Goal: Information Seeking & Learning: Learn about a topic

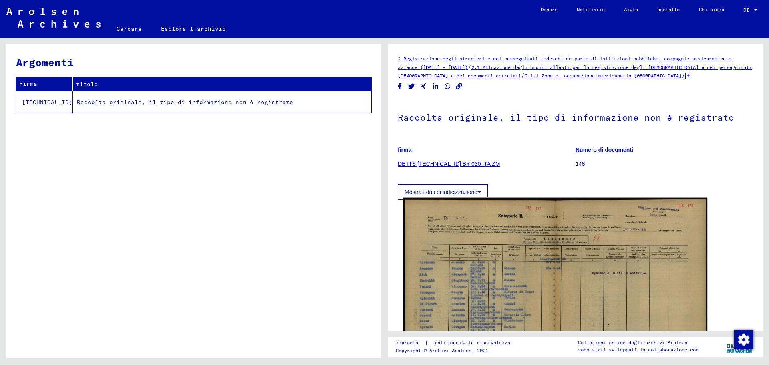
click at [544, 261] on img at bounding box center [555, 306] width 304 height 218
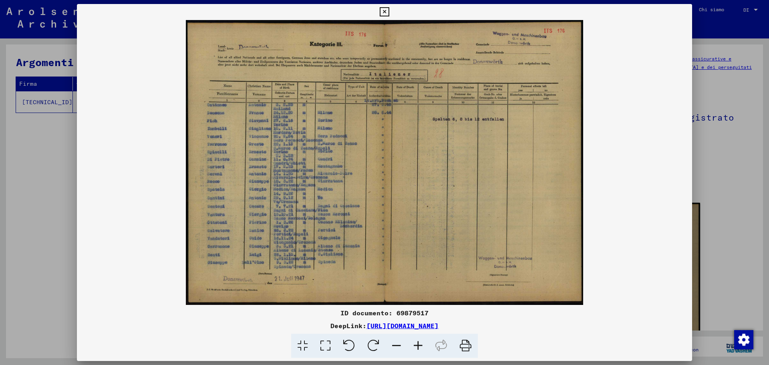
click at [419, 342] on icon at bounding box center [418, 346] width 22 height 24
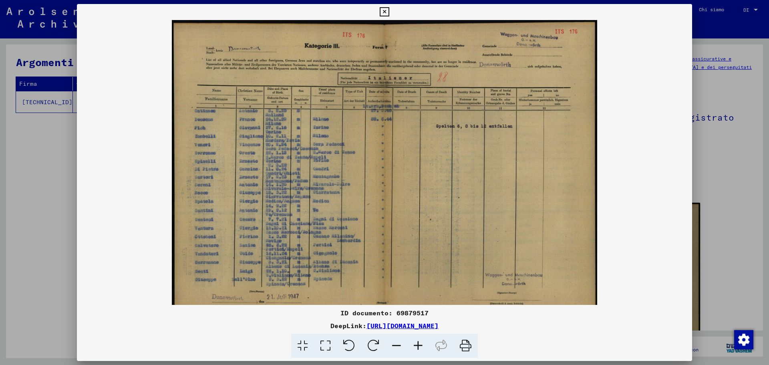
click at [419, 342] on icon at bounding box center [418, 346] width 22 height 24
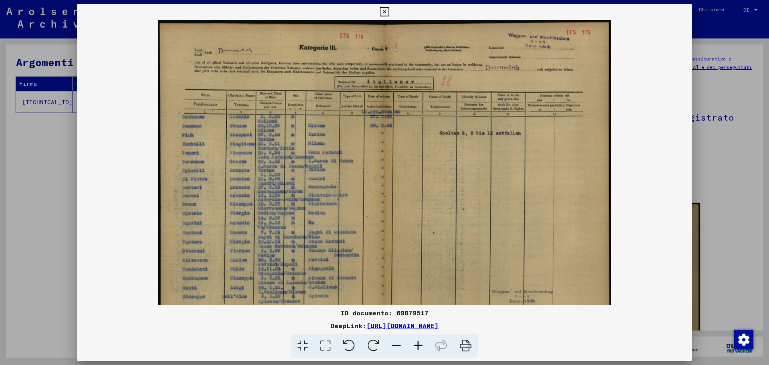
click at [419, 342] on icon at bounding box center [418, 346] width 22 height 24
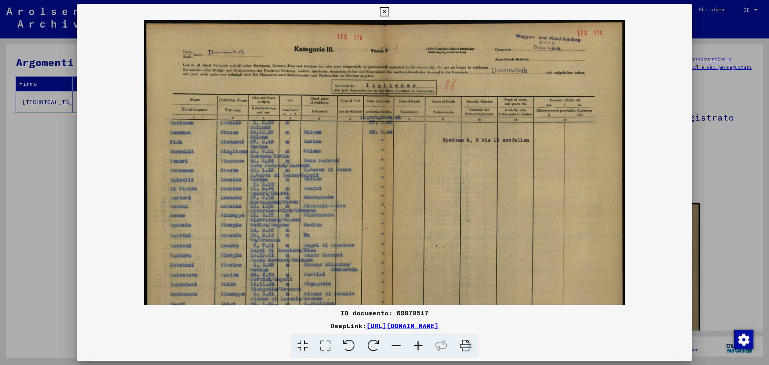
click at [419, 342] on icon at bounding box center [418, 346] width 22 height 24
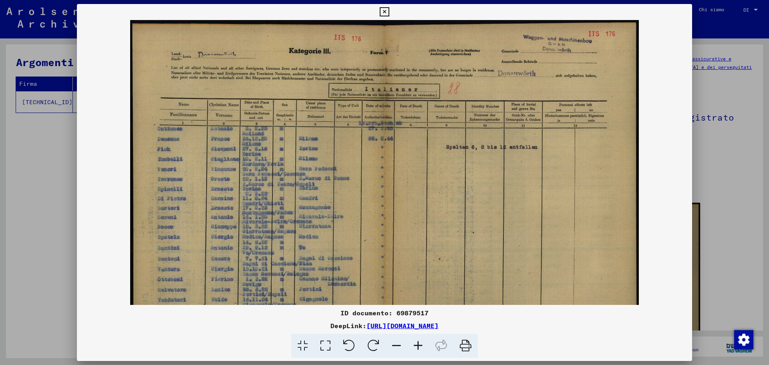
click at [419, 342] on icon at bounding box center [418, 346] width 22 height 24
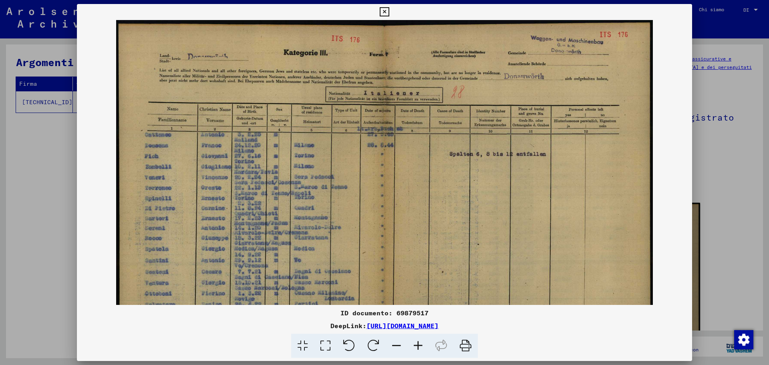
click at [419, 342] on icon at bounding box center [418, 346] width 22 height 24
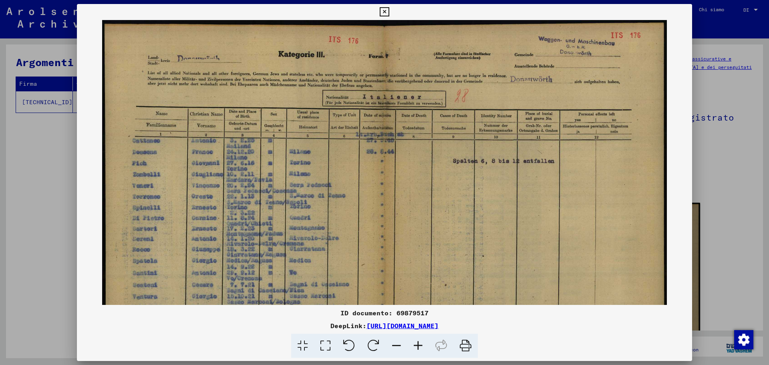
click at [419, 342] on icon at bounding box center [418, 346] width 22 height 24
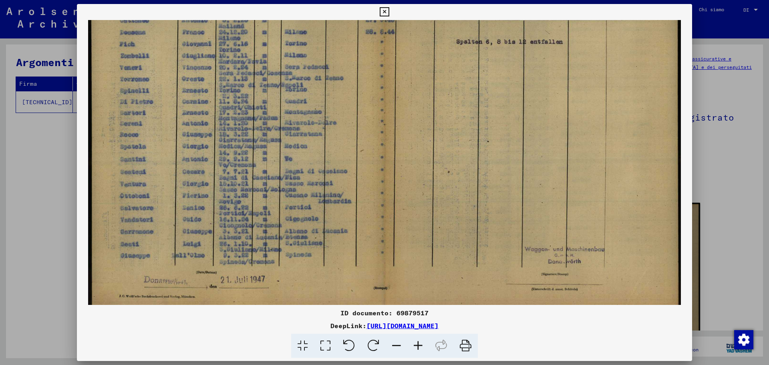
scroll to position [126, 0]
drag, startPoint x: 291, startPoint y: 207, endPoint x: 323, endPoint y: 81, distance: 129.7
click at [323, 81] on img at bounding box center [384, 106] width 593 height 425
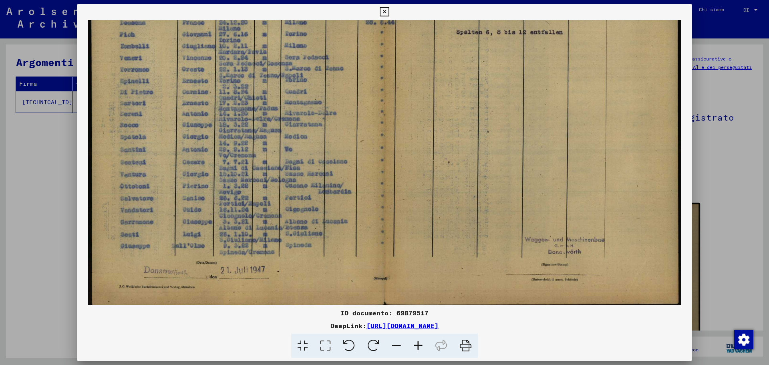
scroll to position [137, 0]
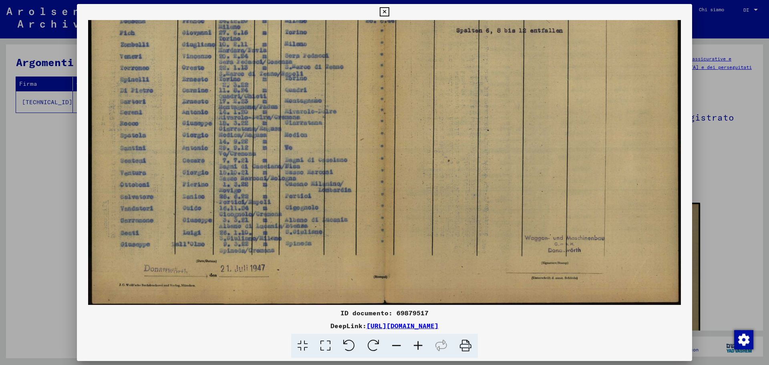
drag, startPoint x: 324, startPoint y: 122, endPoint x: 335, endPoint y: 110, distance: 15.9
click at [335, 110] on img at bounding box center [384, 95] width 593 height 425
click at [418, 346] on icon at bounding box center [418, 346] width 22 height 24
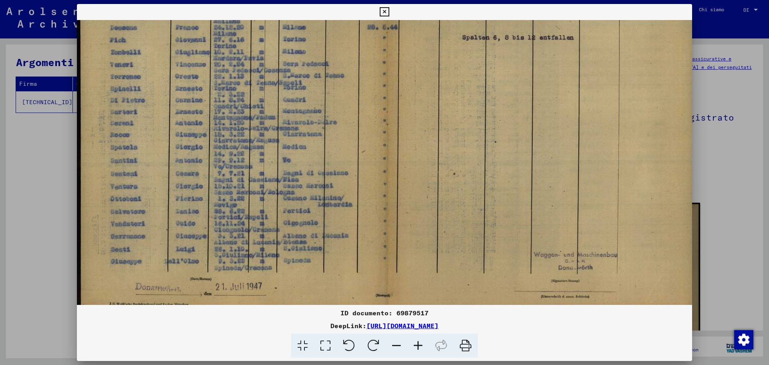
click at [417, 346] on icon at bounding box center [418, 346] width 22 height 24
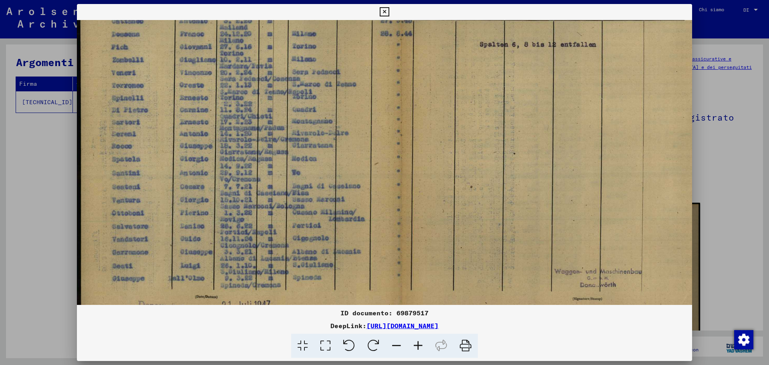
click at [417, 345] on icon at bounding box center [418, 346] width 22 height 24
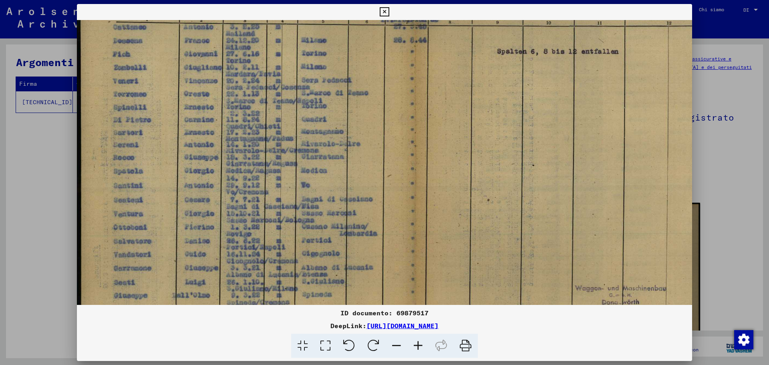
click at [417, 345] on icon at bounding box center [418, 346] width 22 height 24
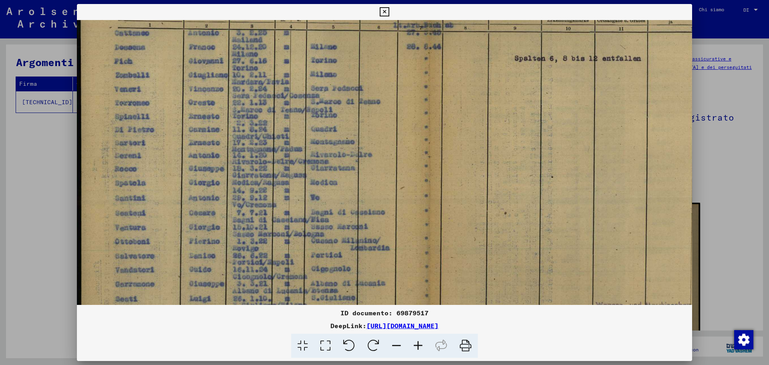
click at [417, 345] on icon at bounding box center [418, 346] width 22 height 24
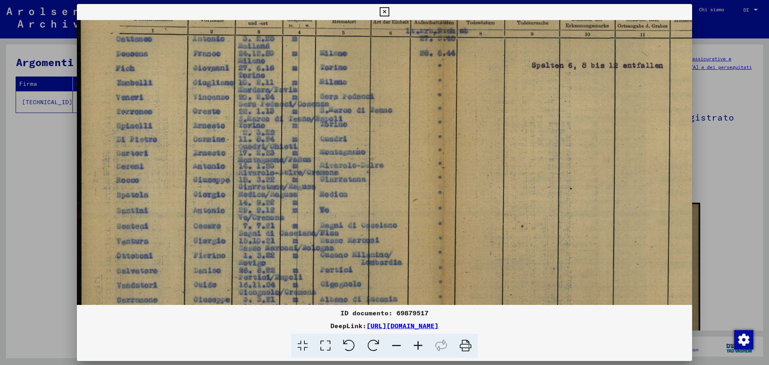
click at [43, 187] on div at bounding box center [384, 182] width 769 height 365
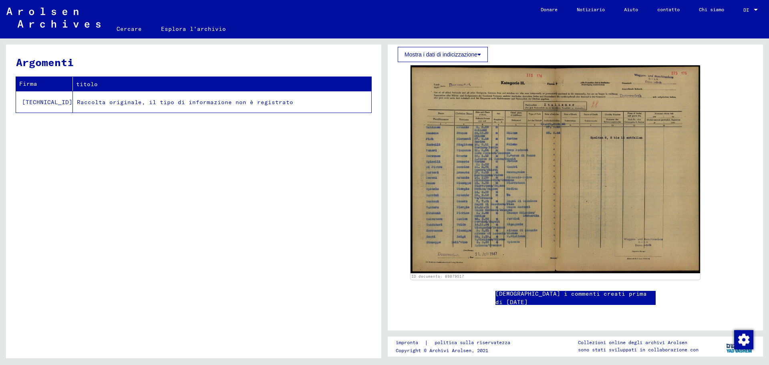
scroll to position [131, 0]
